Goal: Find contact information: Find contact information

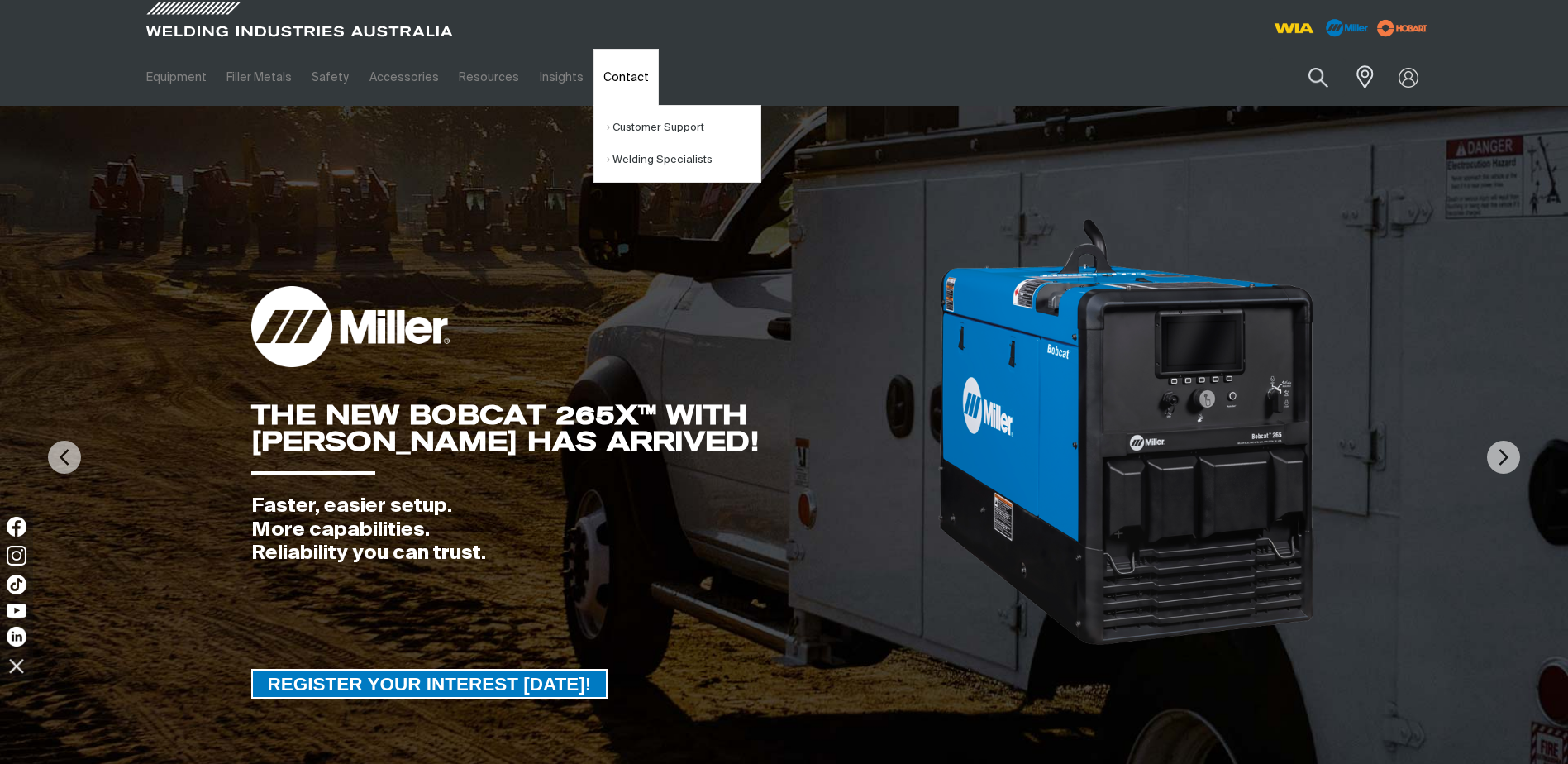
click at [609, 76] on link "Contact" at bounding box center [626, 77] width 65 height 57
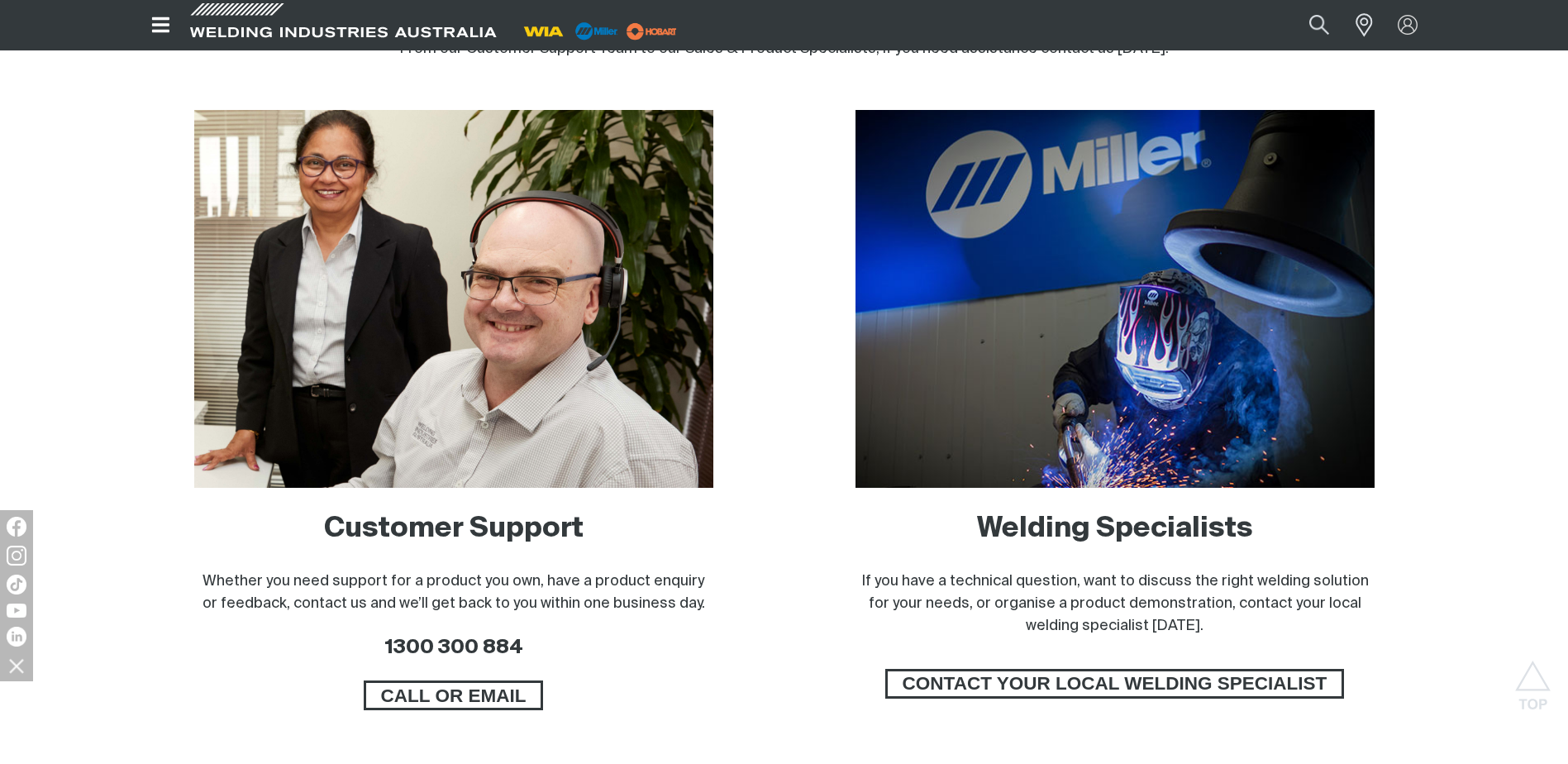
scroll to position [1075, 0]
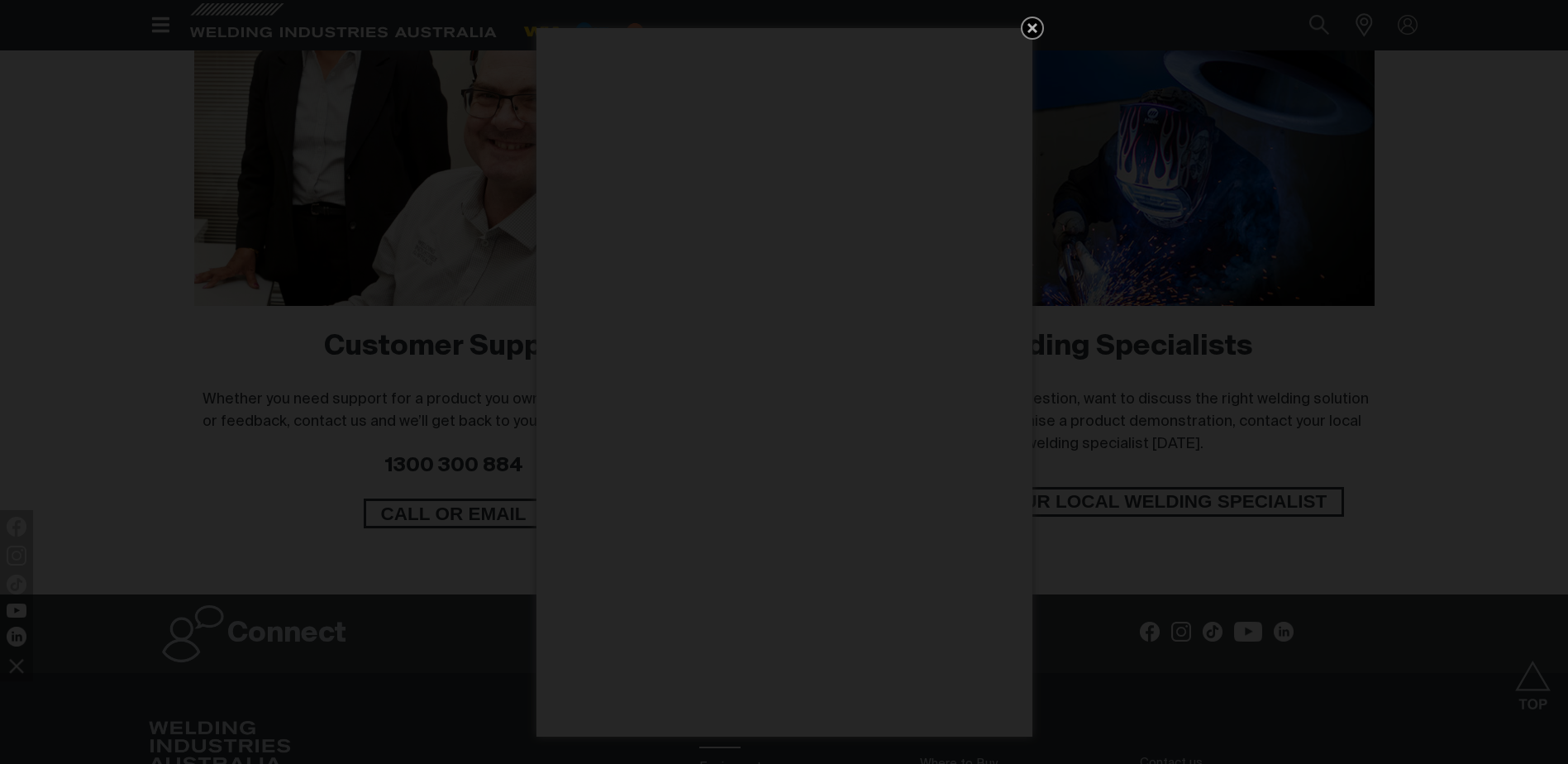
click at [1031, 23] on icon "Get 5 WIA Welding Guides Free!" at bounding box center [1032, 28] width 20 height 20
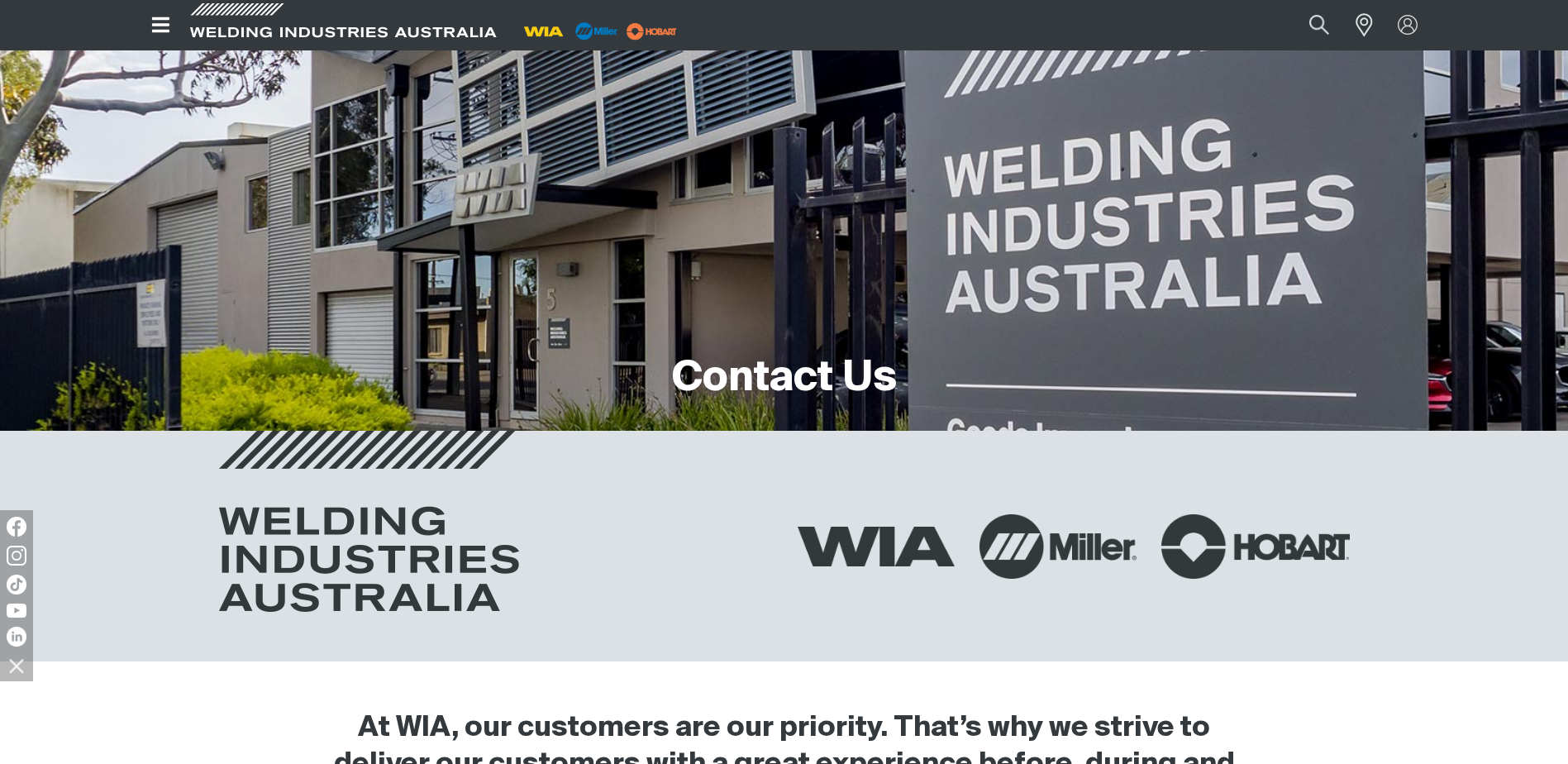
scroll to position [0, 0]
